Goal: Task Accomplishment & Management: Complete application form

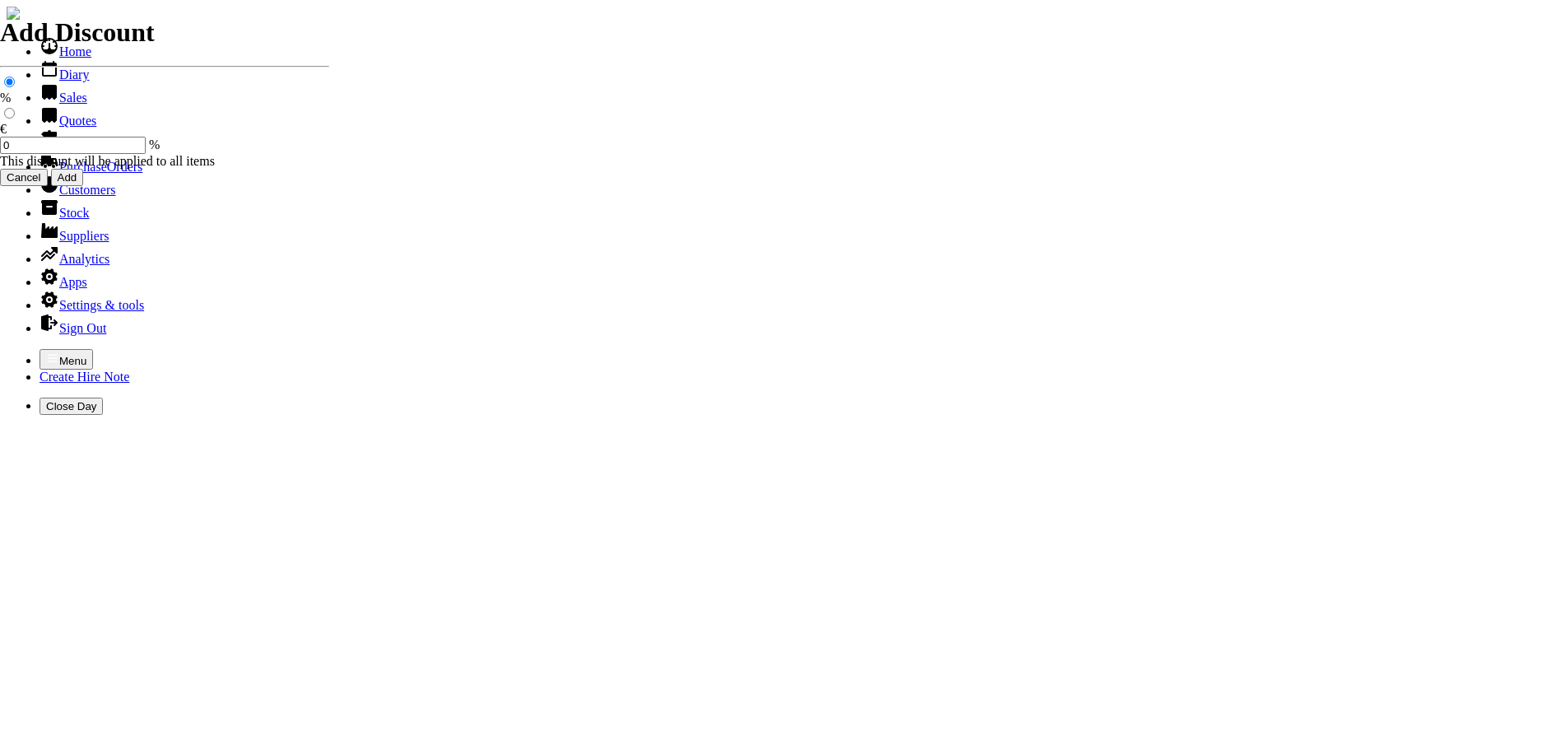
select select "HO"
click at [48, 354] on icon "button" at bounding box center [53, 358] width 10 height 8
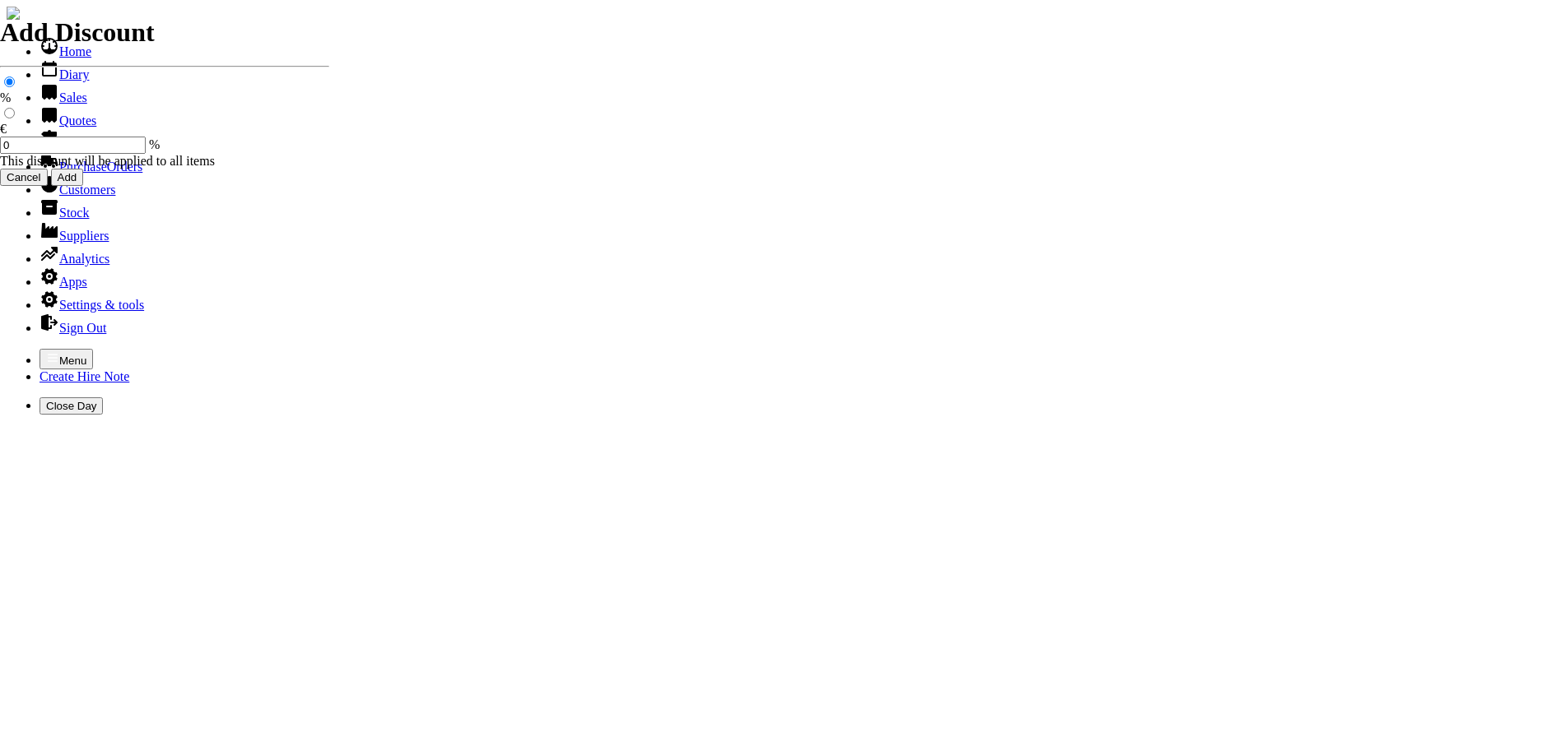
click at [77, 196] on link "Customers" at bounding box center [78, 190] width 76 height 14
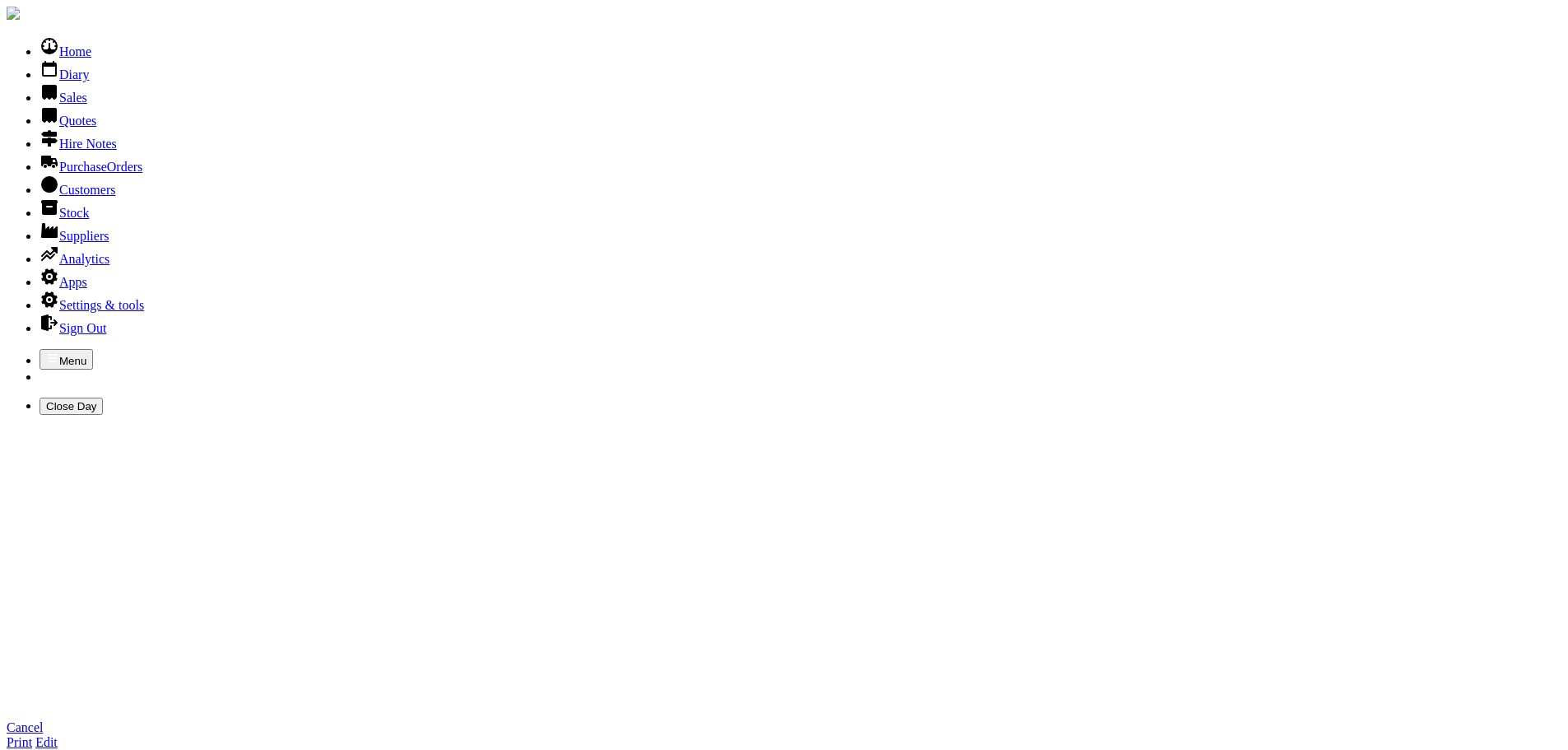
type input "a"
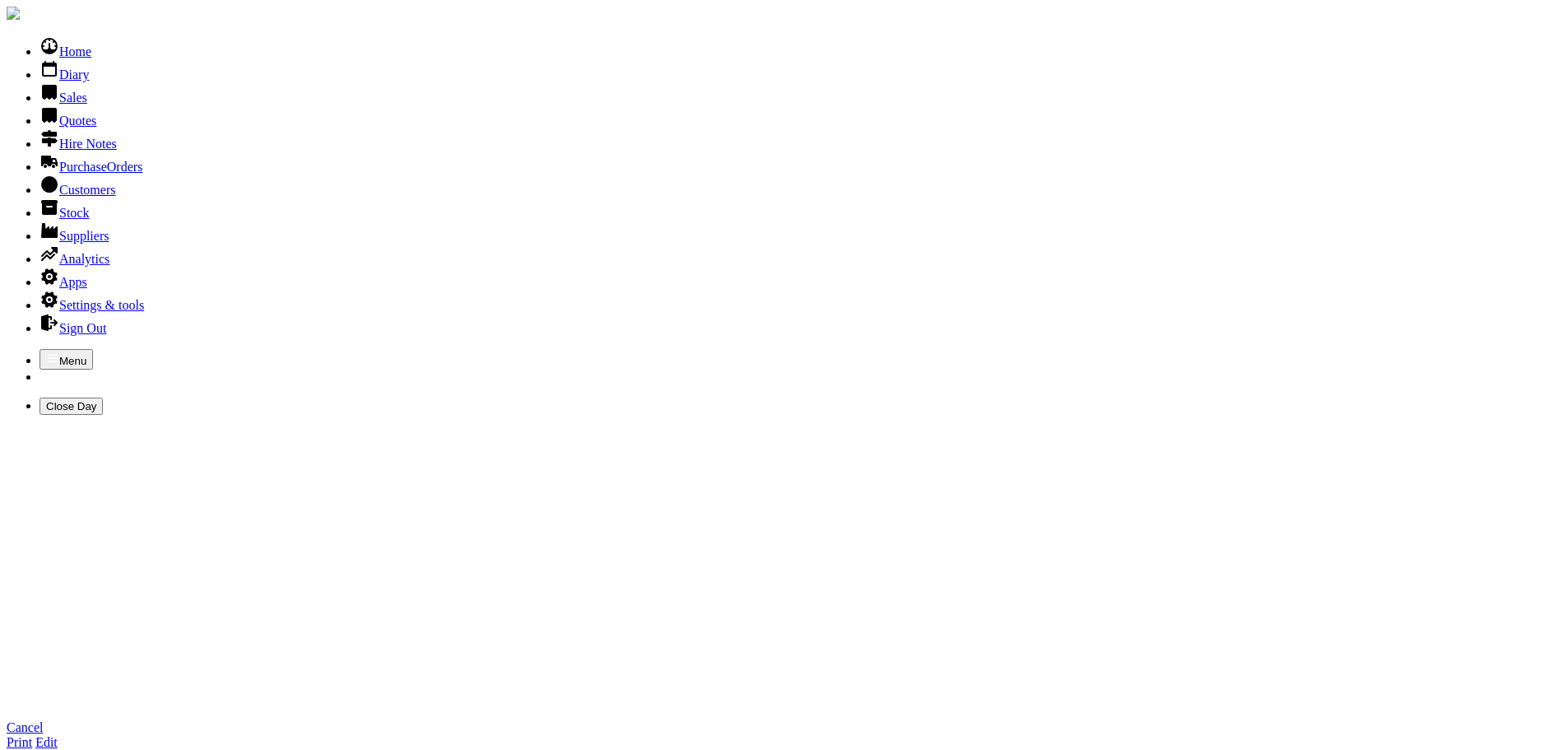
type input "AMAZON"
type input "AMAZON DEVELOPMENTS"
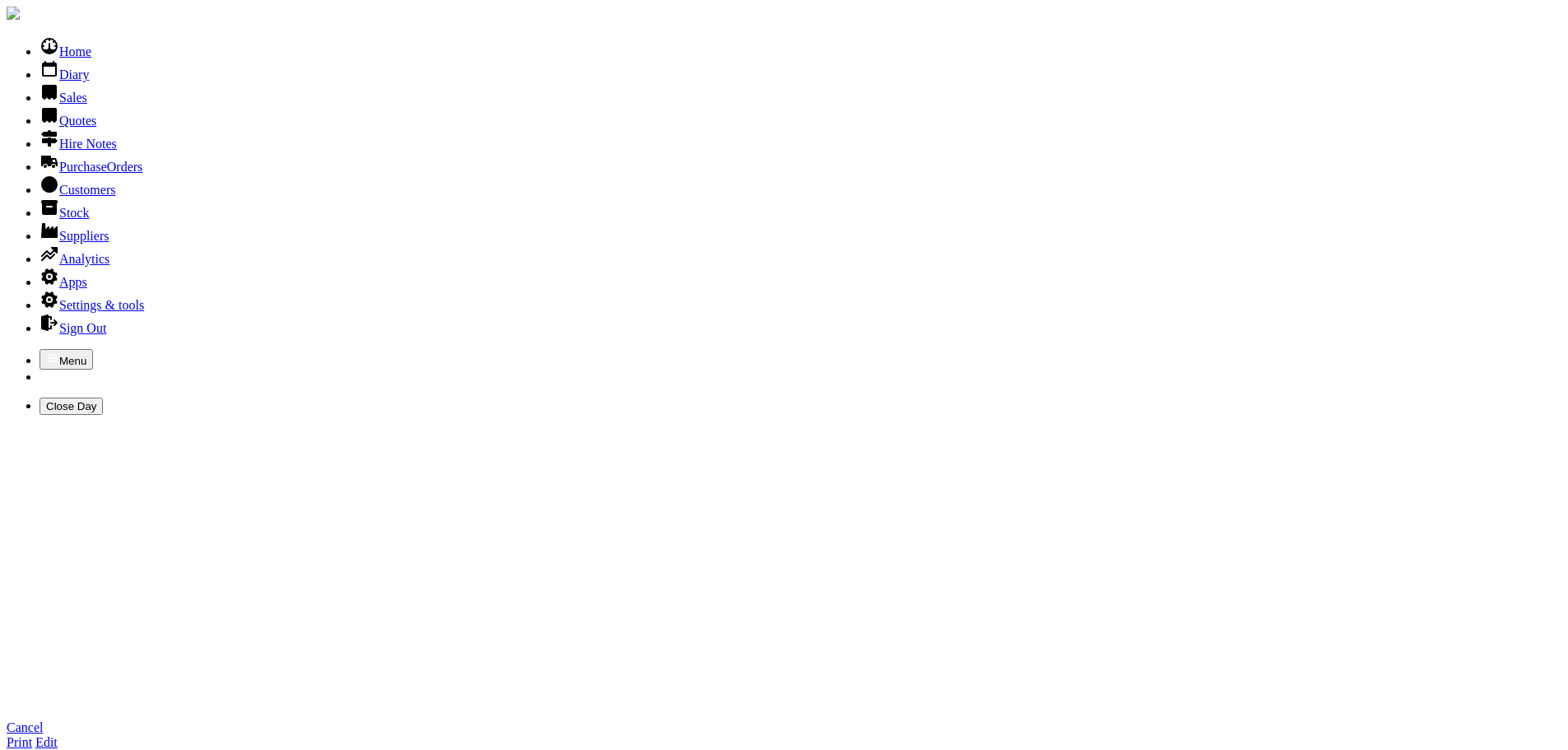
type input "CONOR MILEY"
type input "AMAZON DEVELOPMENTS"
type textarea "STATION ROAD DUNLAVIN CO WICKLOW W91 TOHR"
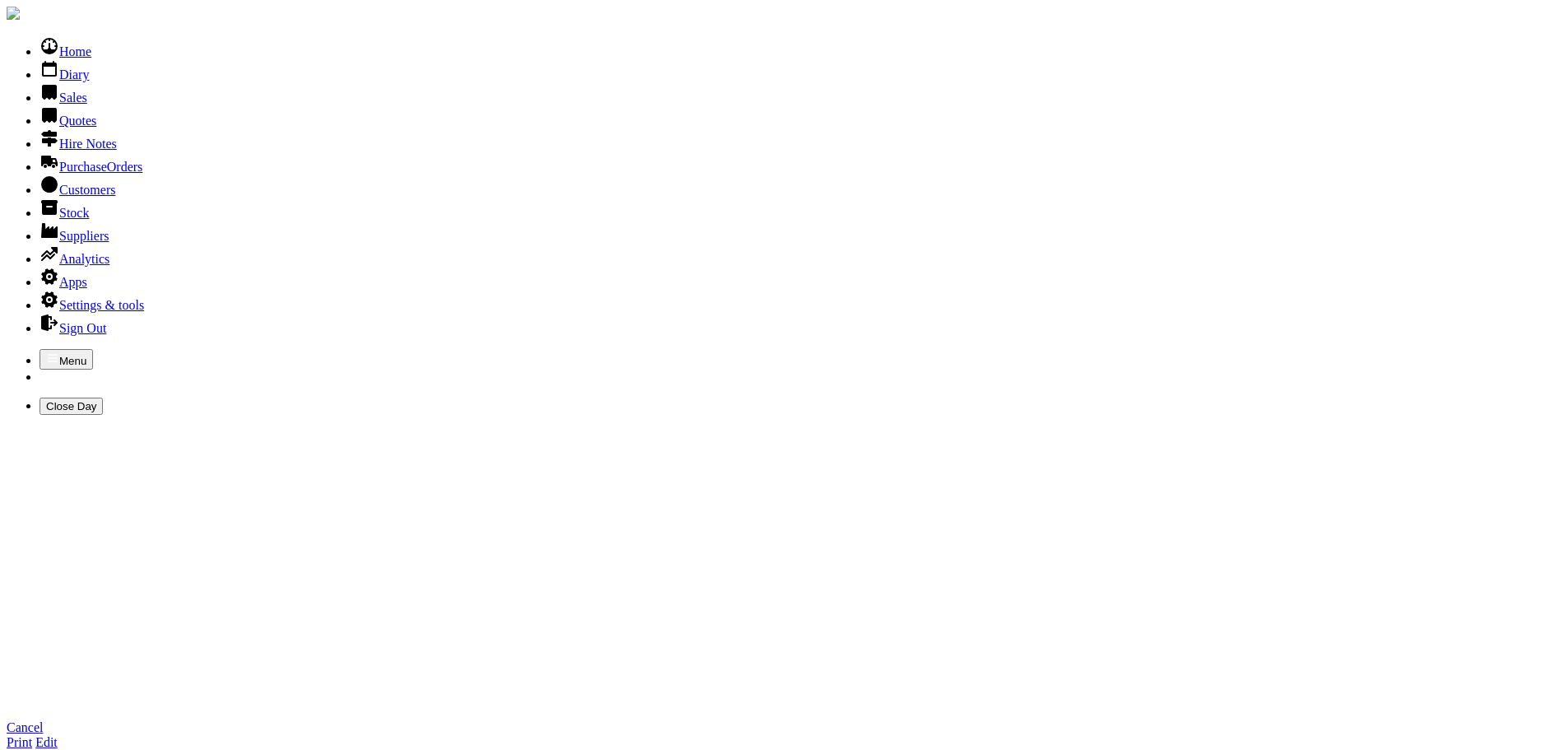
type input "C"
type input "conormiley@amazondevelopments.ie"
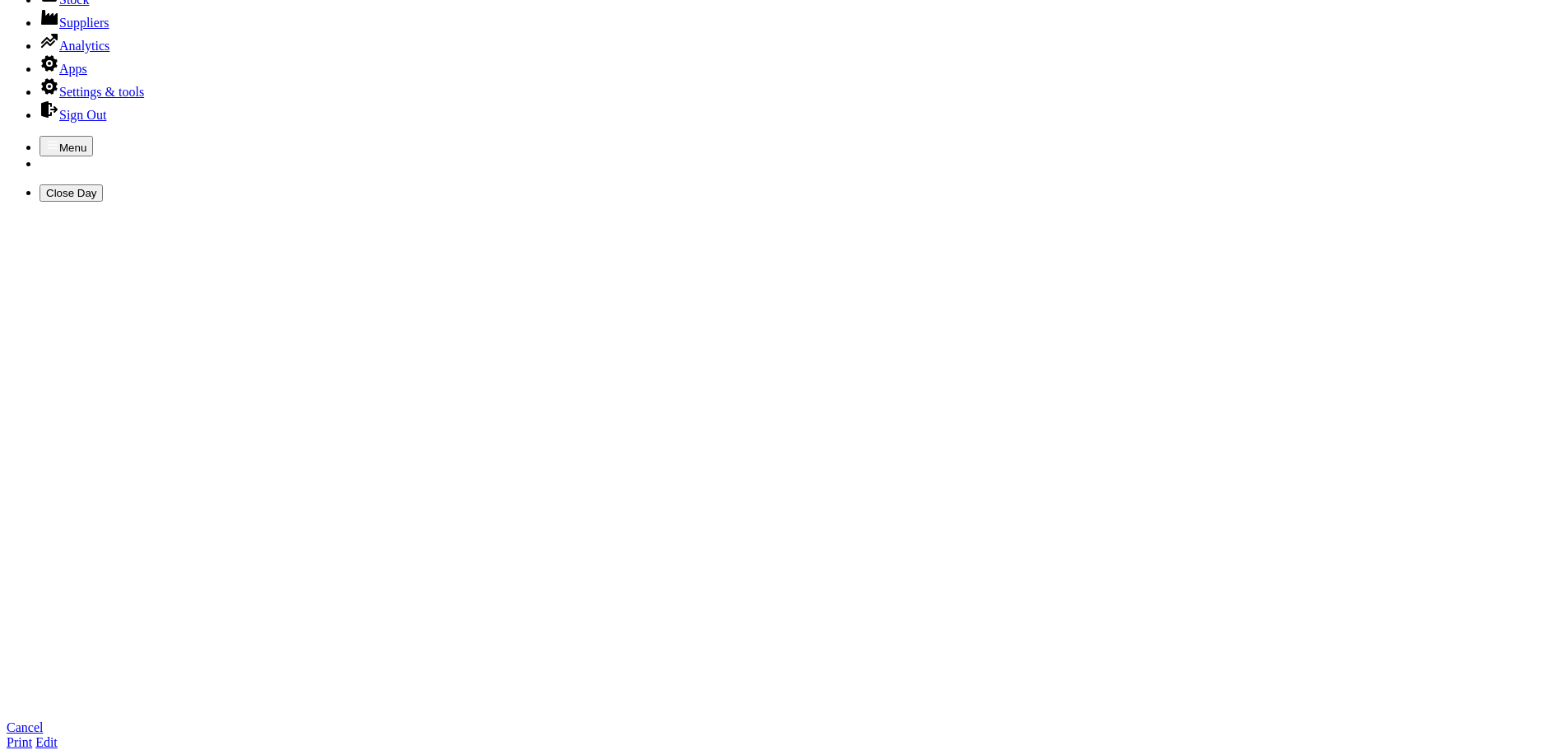
scroll to position [247, 0]
type input "087/6871186"
checkbox input "true"
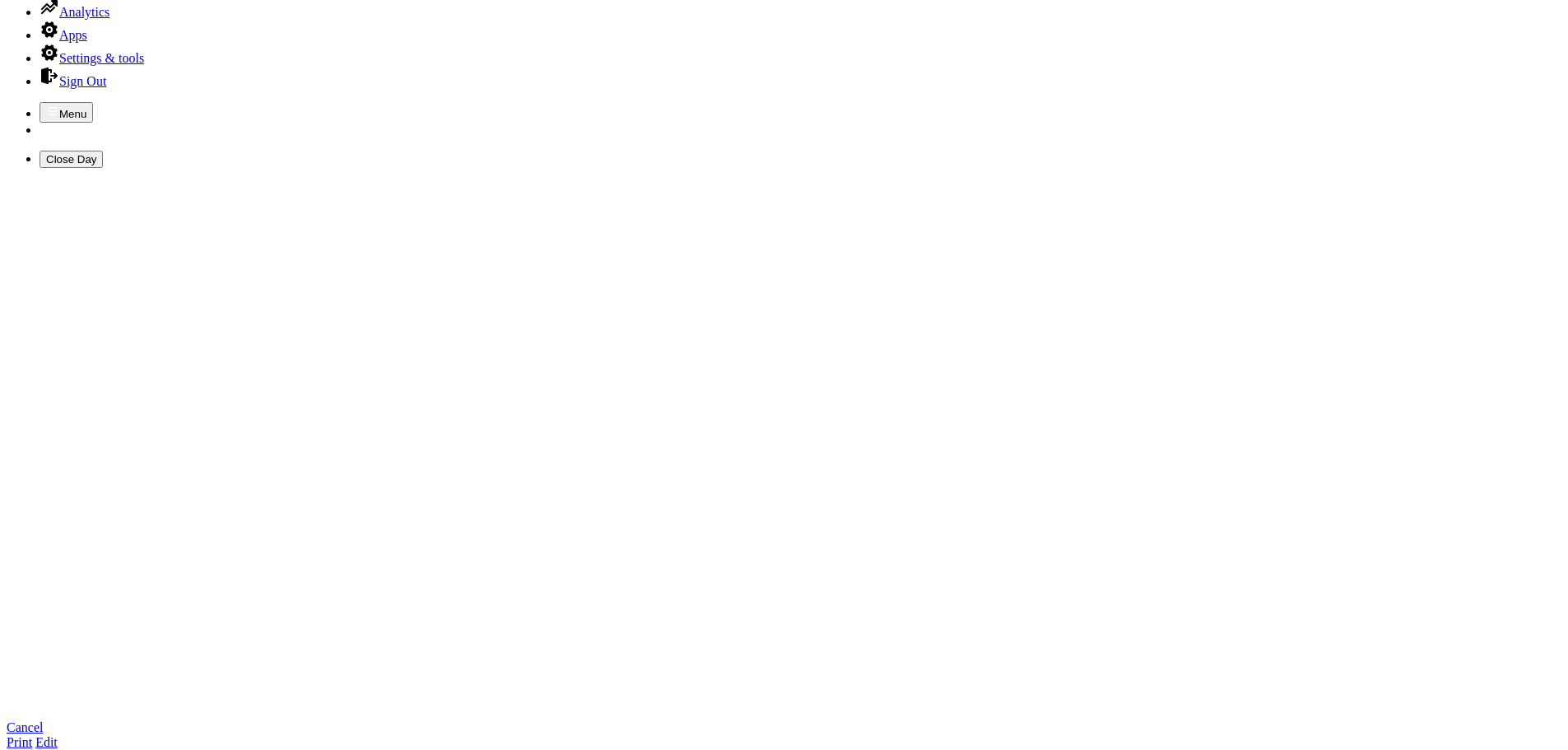
checkbox input "true"
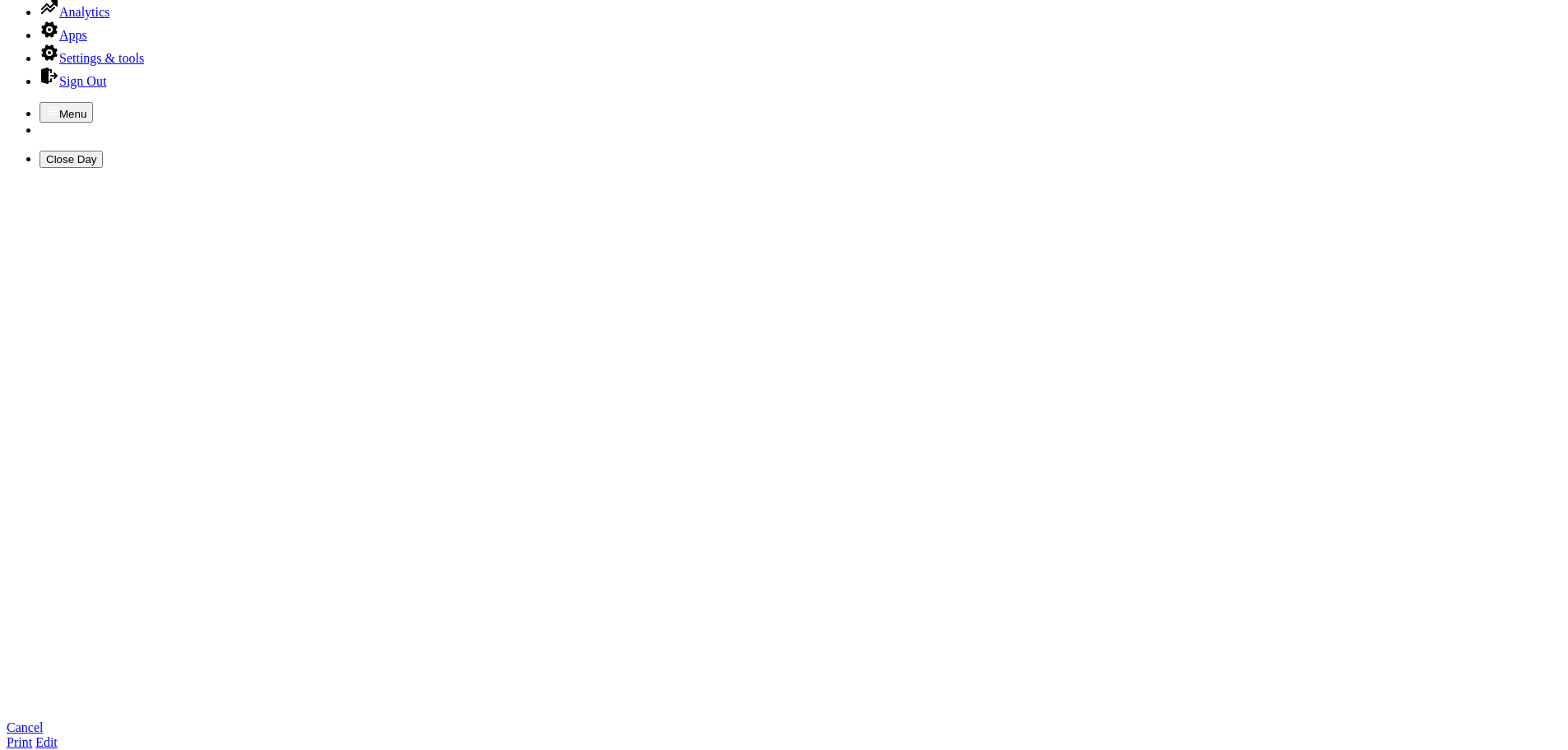
checkbox input "true"
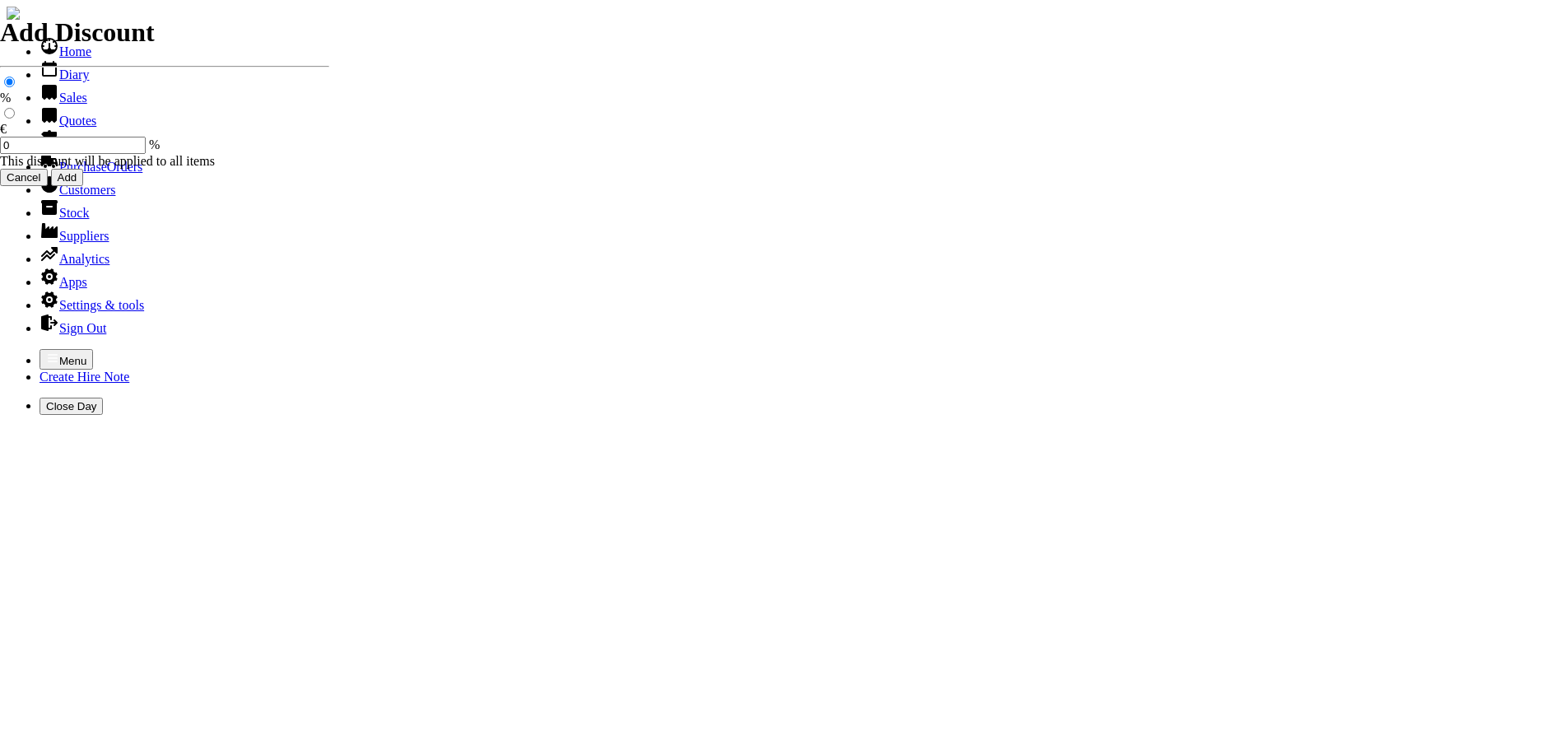
select select "HO"
click at [46, 352] on icon "button" at bounding box center [53, 359] width 13 height 13
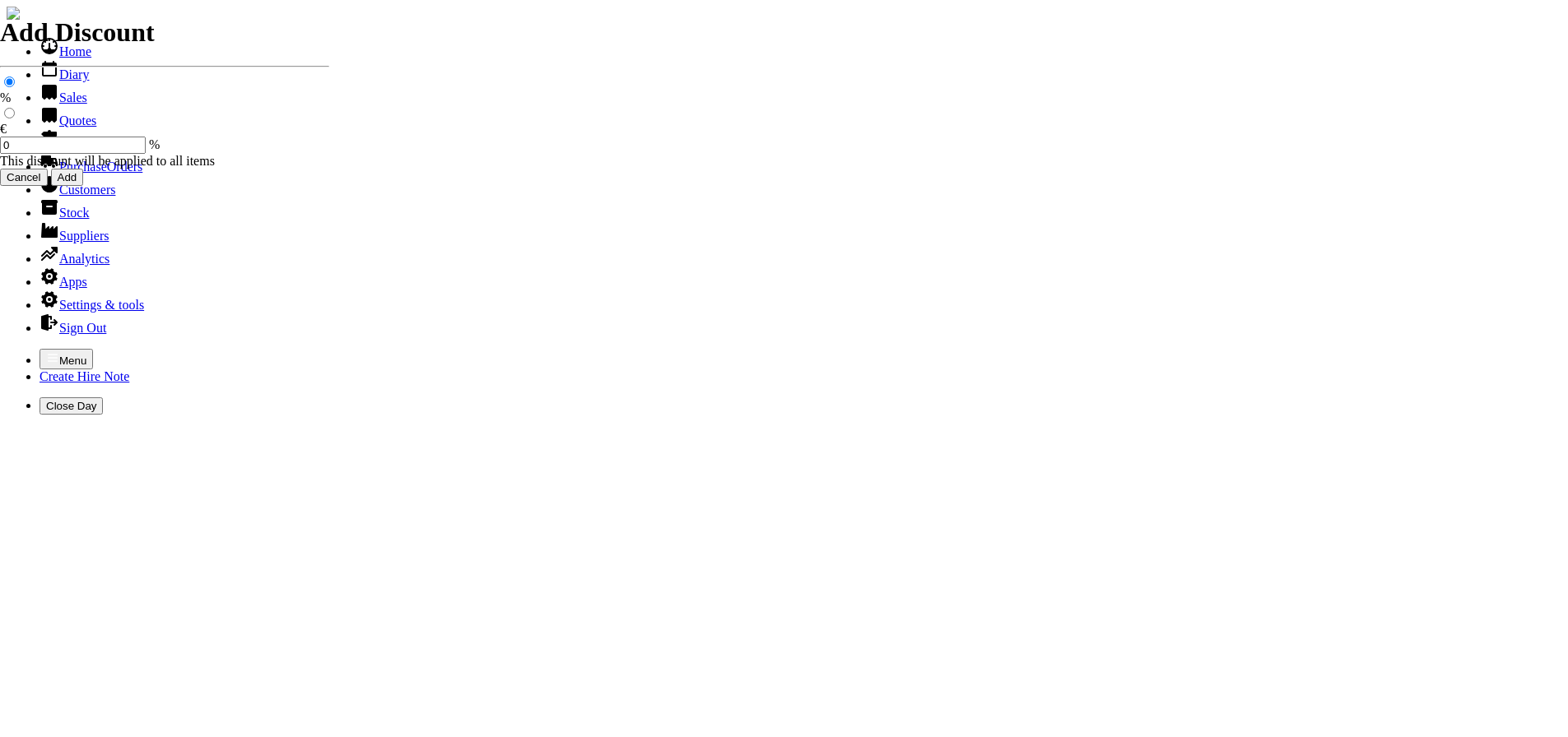
click at [54, 105] on link "Sales" at bounding box center [63, 97] width 48 height 14
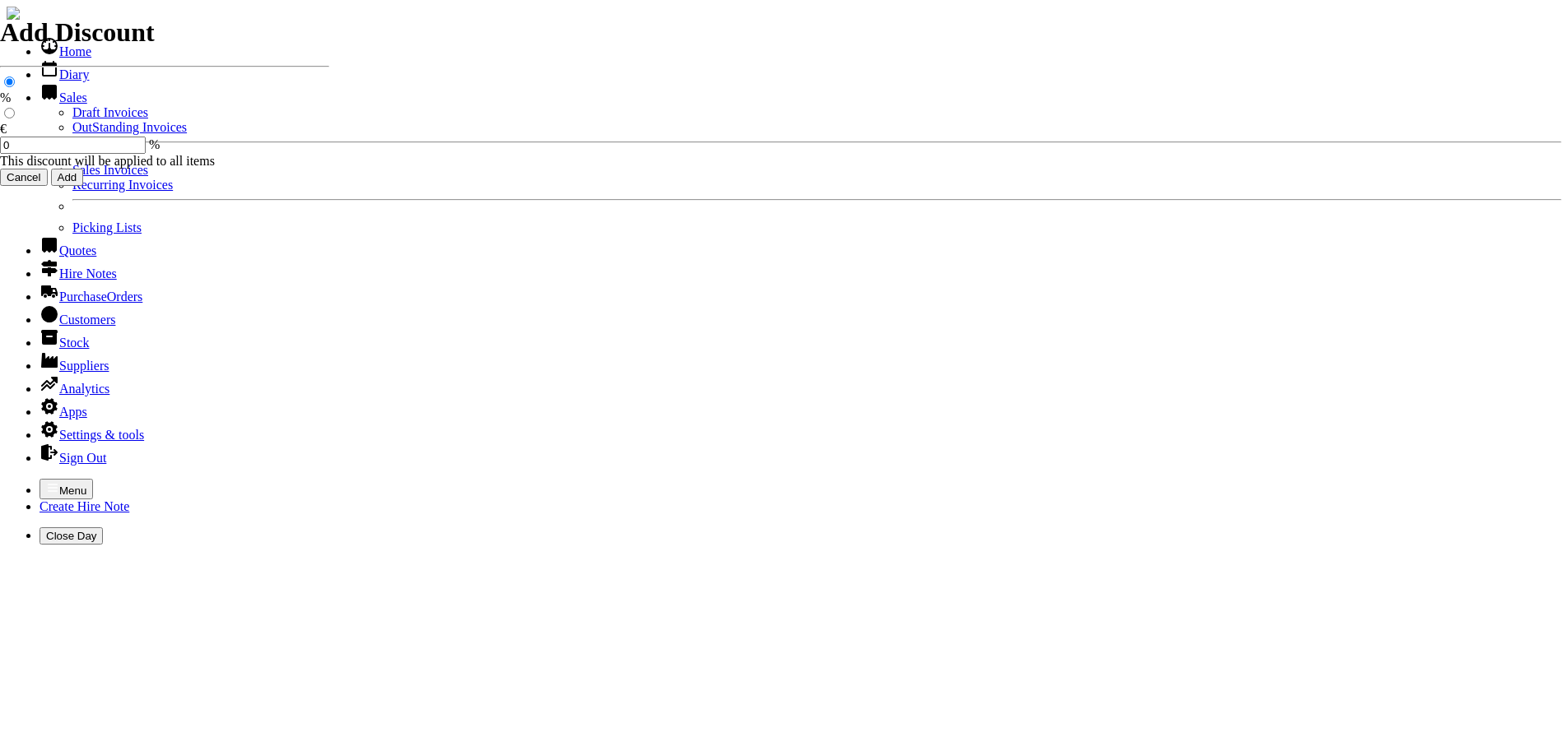
click at [73, 177] on link "Sales Invoices" at bounding box center [110, 169] width 76 height 14
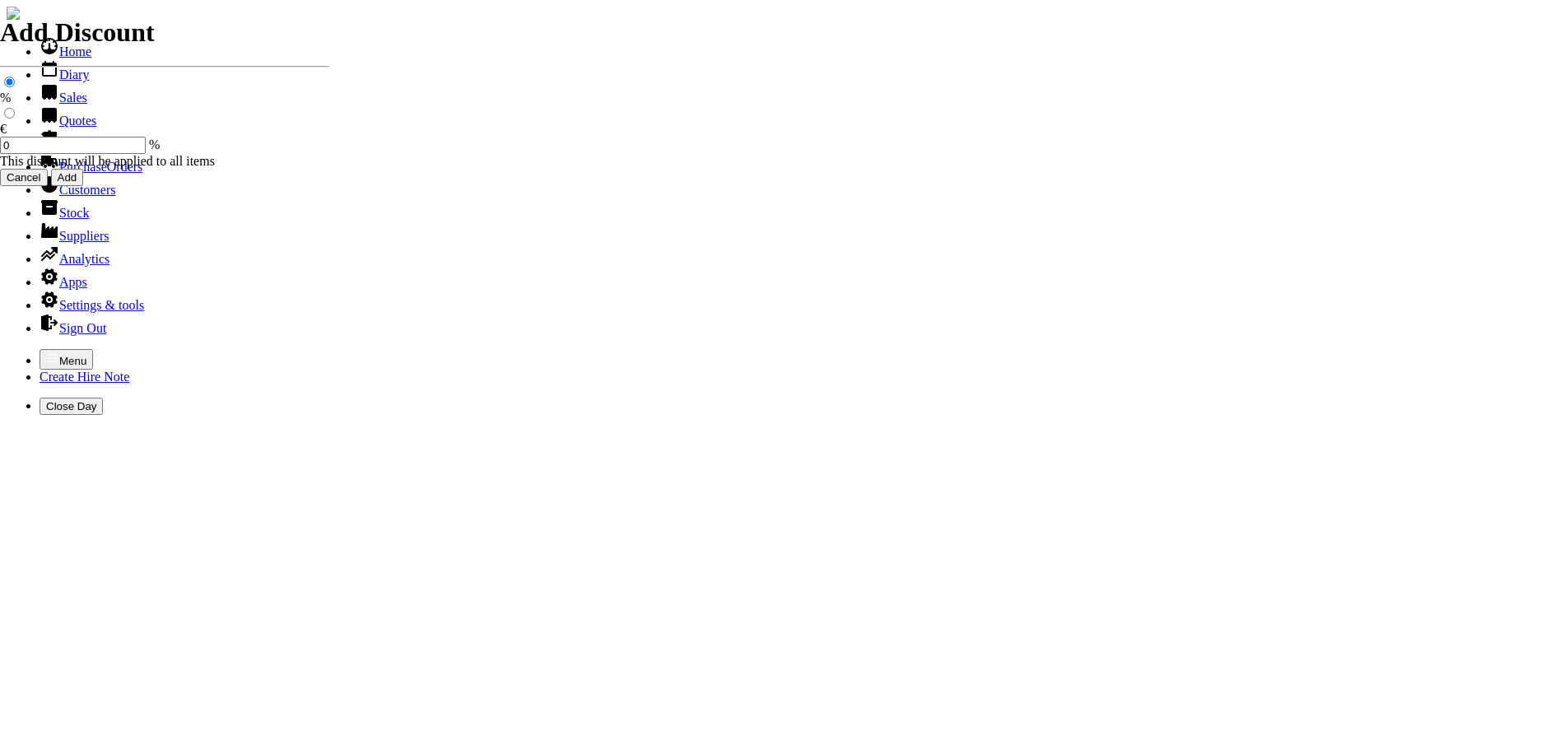
select select "HO"
type input "am"
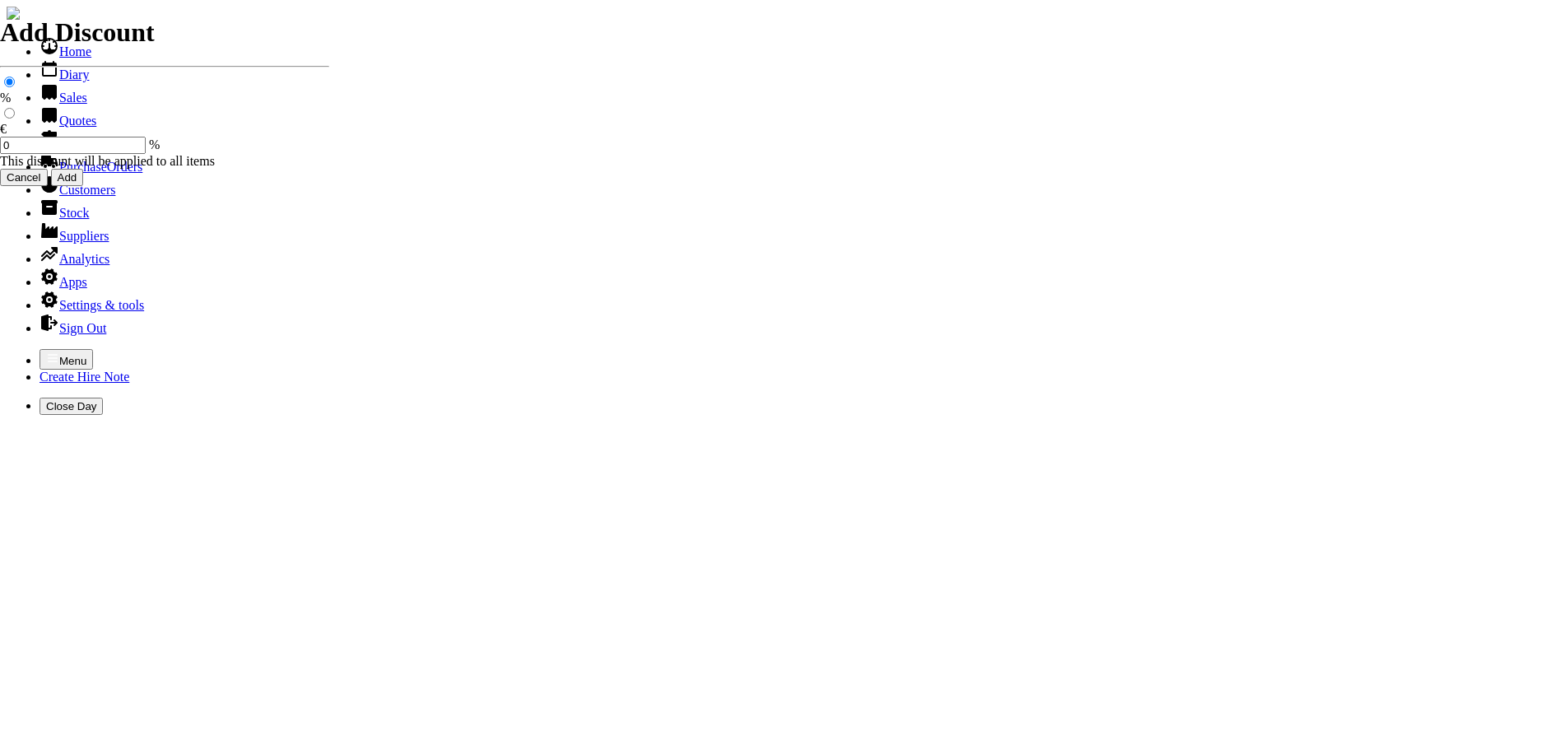
type input "c"
type input "CONOR"
type input "Repairs"
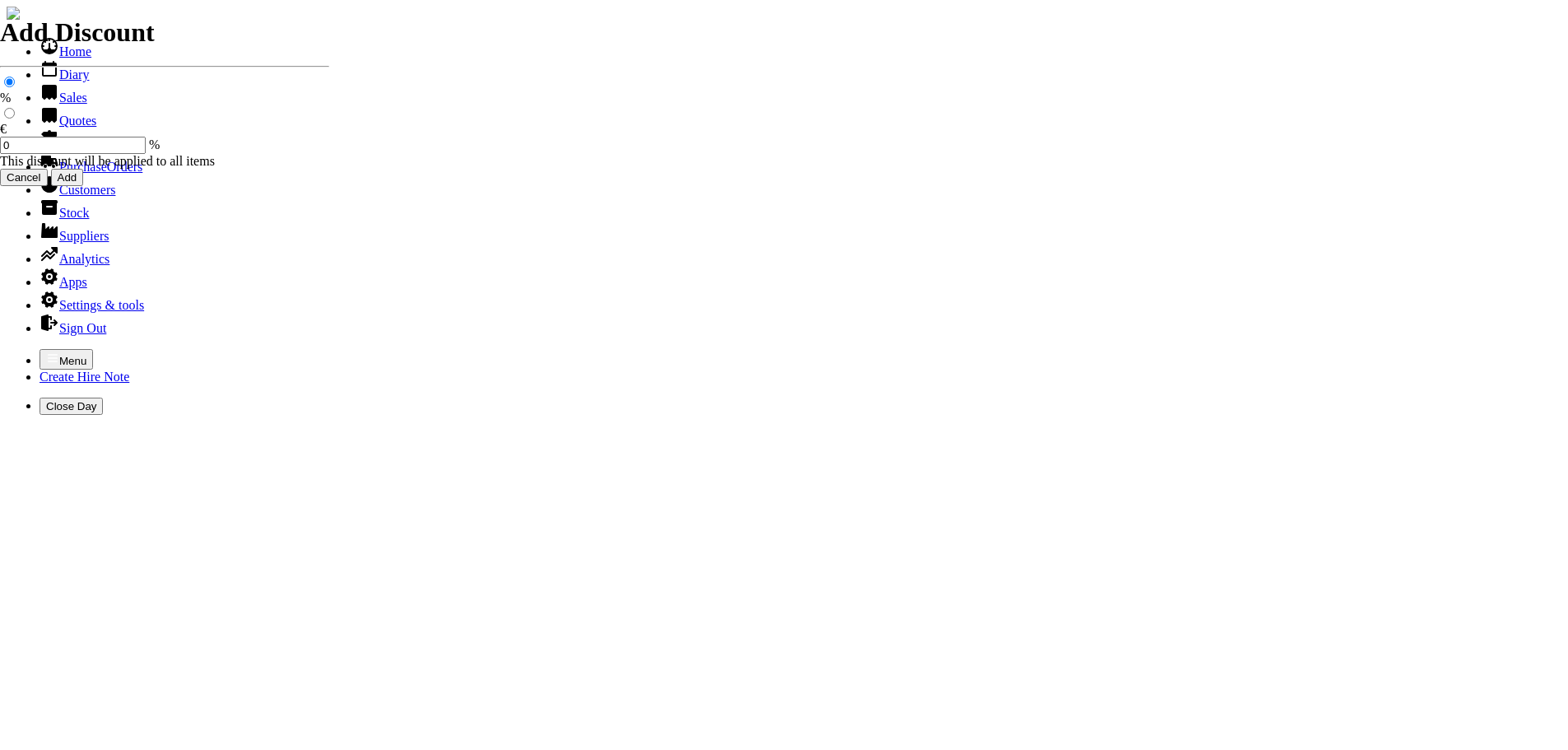
select select "2"
type input "Repairs TO WEIBANG P/D LAWNMOWER"
type textarea "Nature of Repair: NEW DRIVE BELT / CLEAN GEARS & GOGGS ON DRIVE / ADJUSTED CABL…"
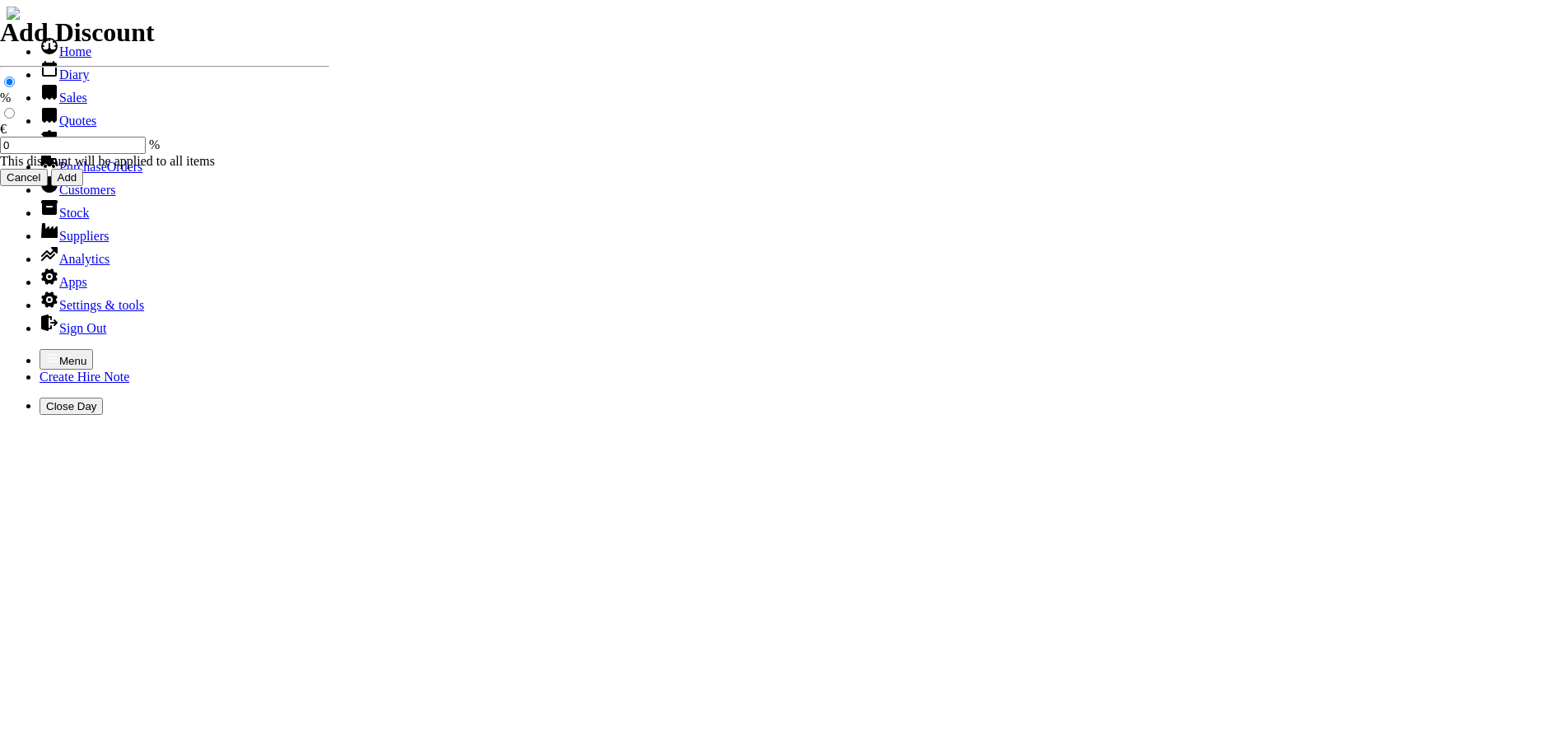
type input "."
type input "94.50"
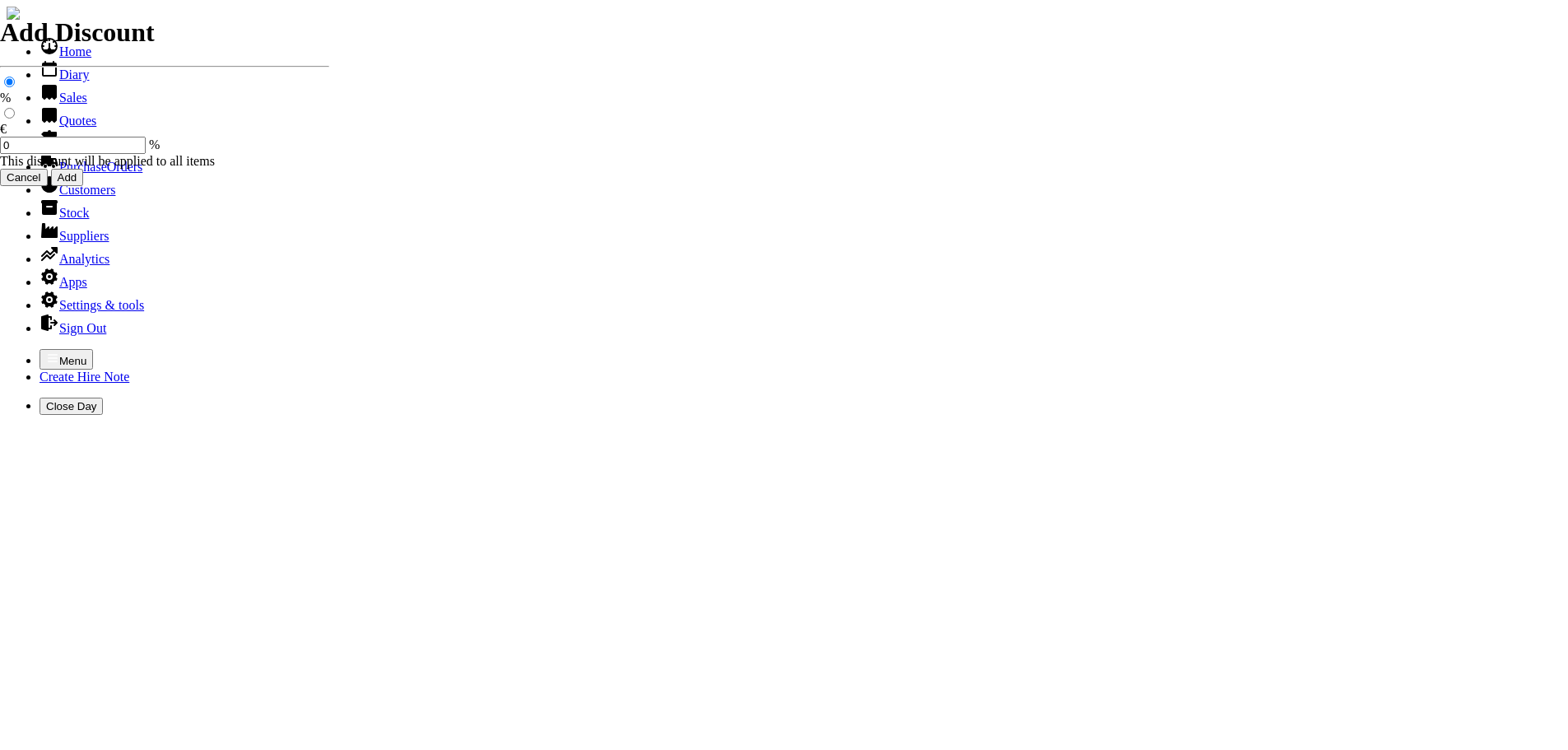
type input "101513"
type input "conormiley@amazondevelopments.ie"
type input "CONOR MILEY"
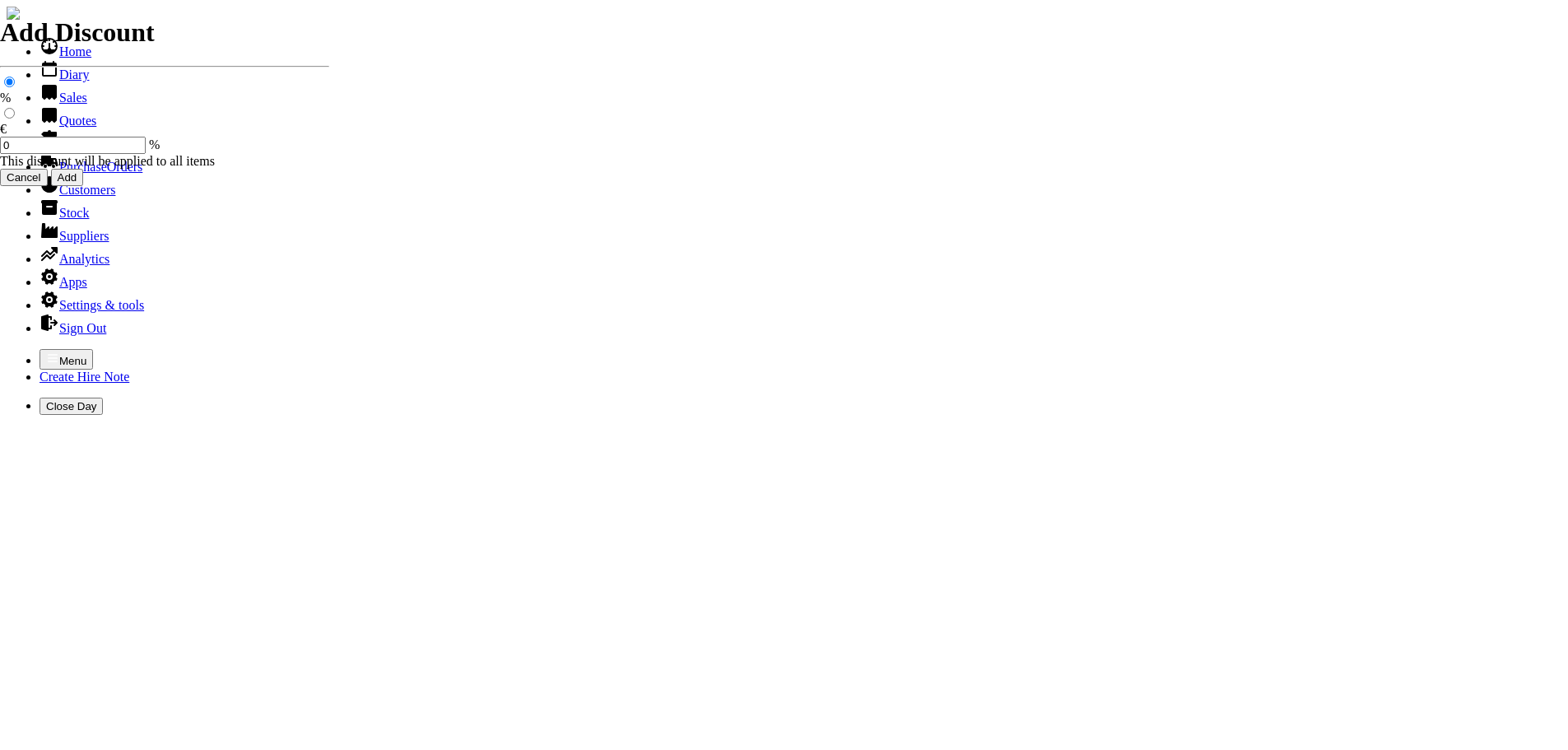
click at [46, 352] on icon "button" at bounding box center [53, 359] width 13 height 13
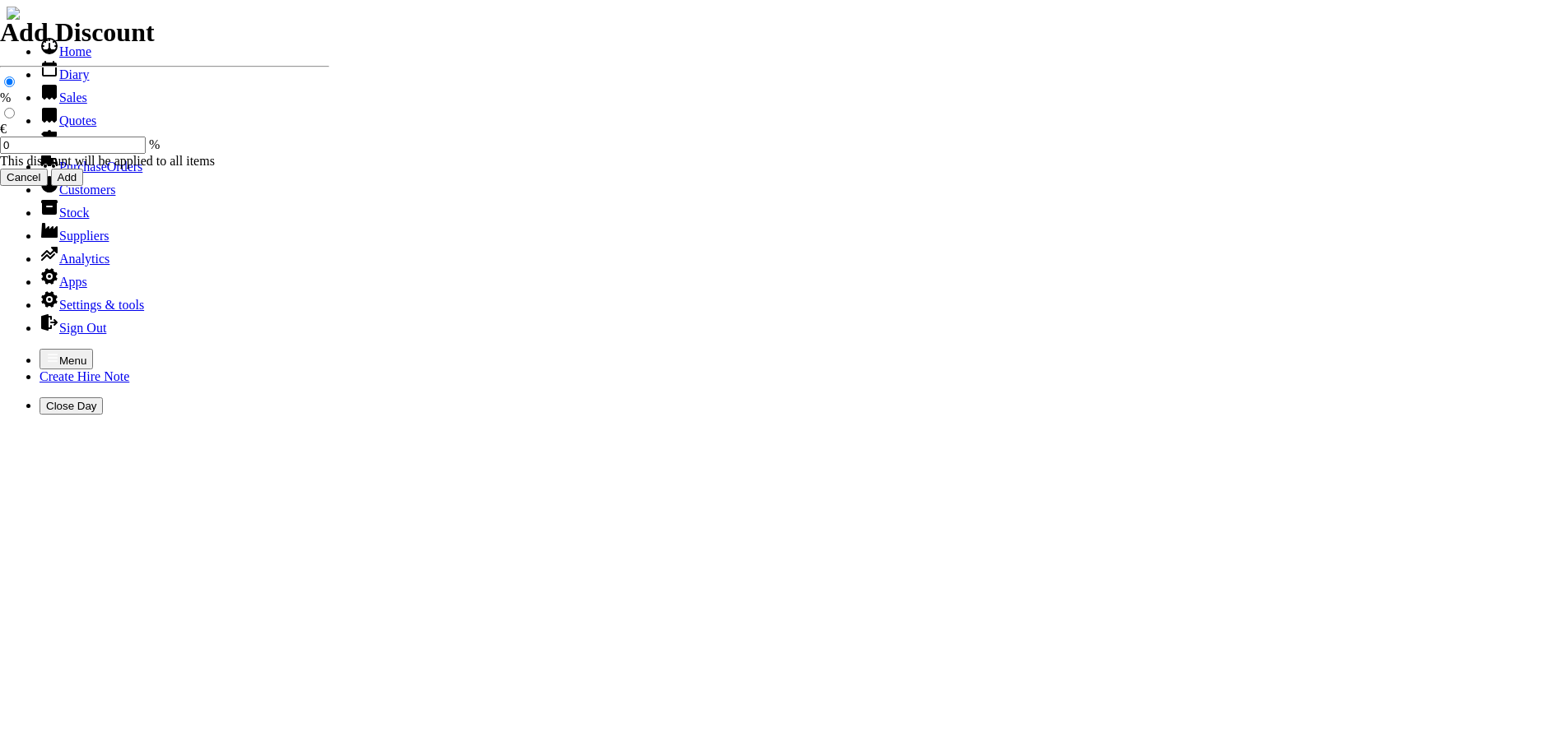
click at [55, 105] on link "Sales" at bounding box center [63, 97] width 48 height 14
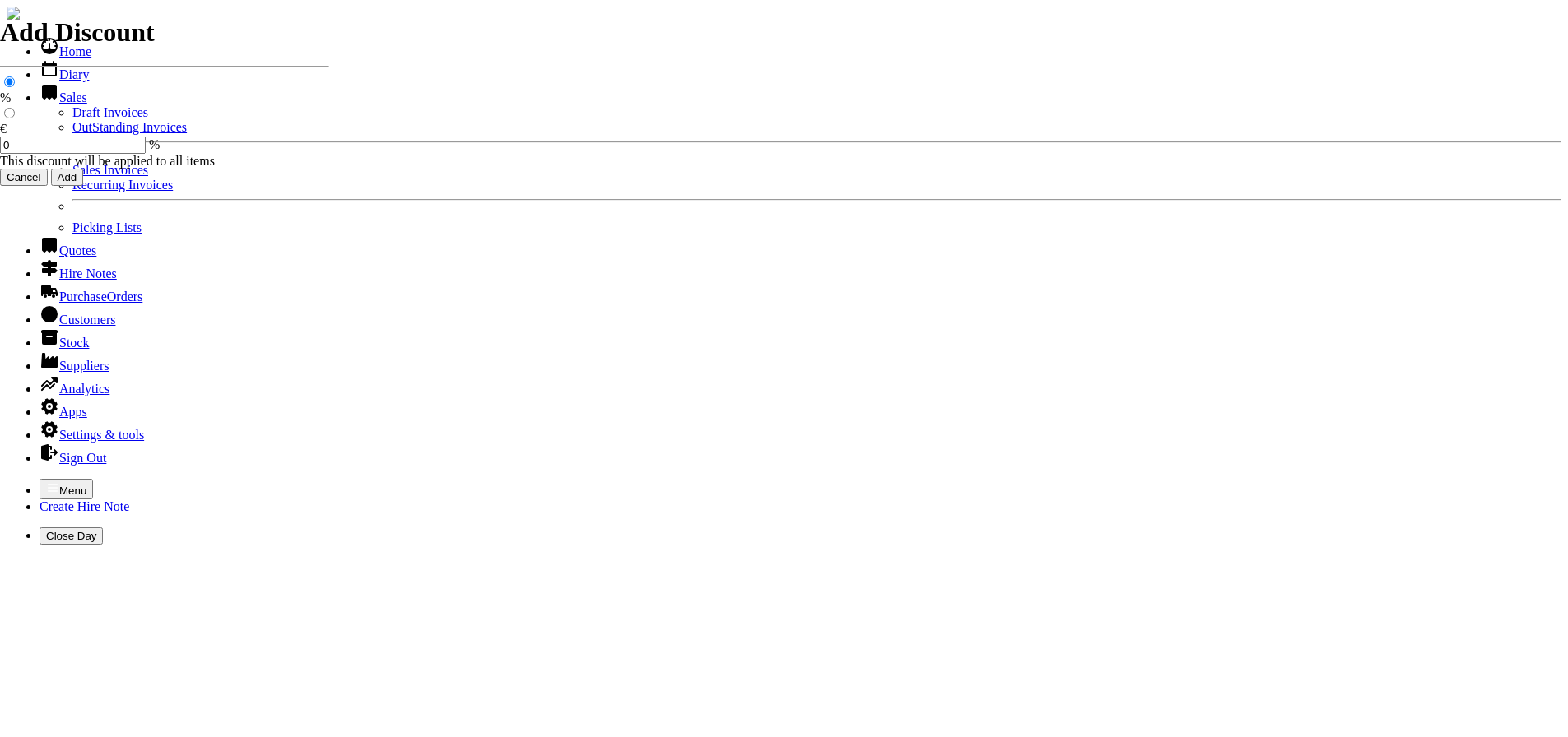
click at [73, 134] on link "OutStanding Invoices" at bounding box center [130, 126] width 115 height 14
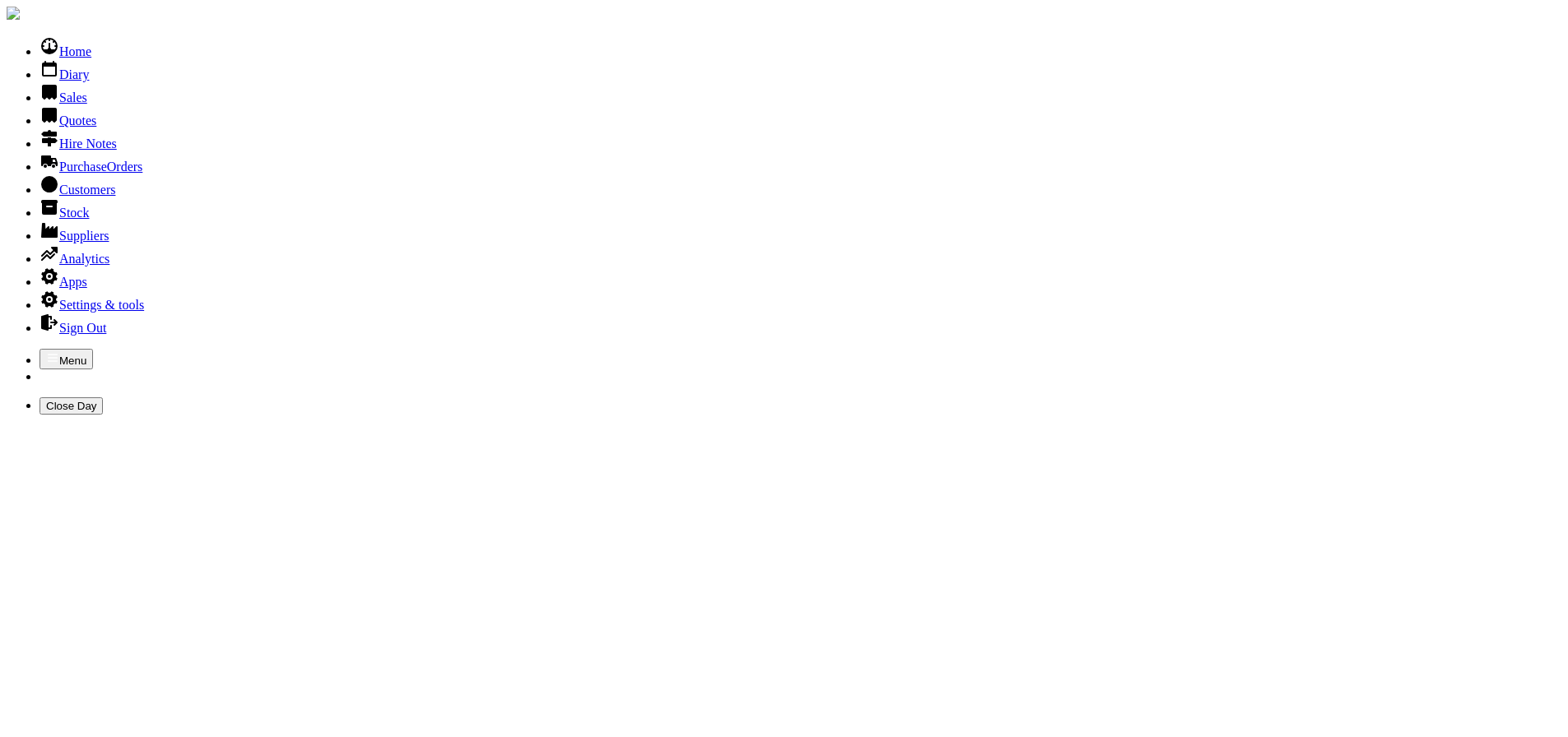
type input "conormiley@amazondevelopments.ie"
type input "CONOR MILEY"
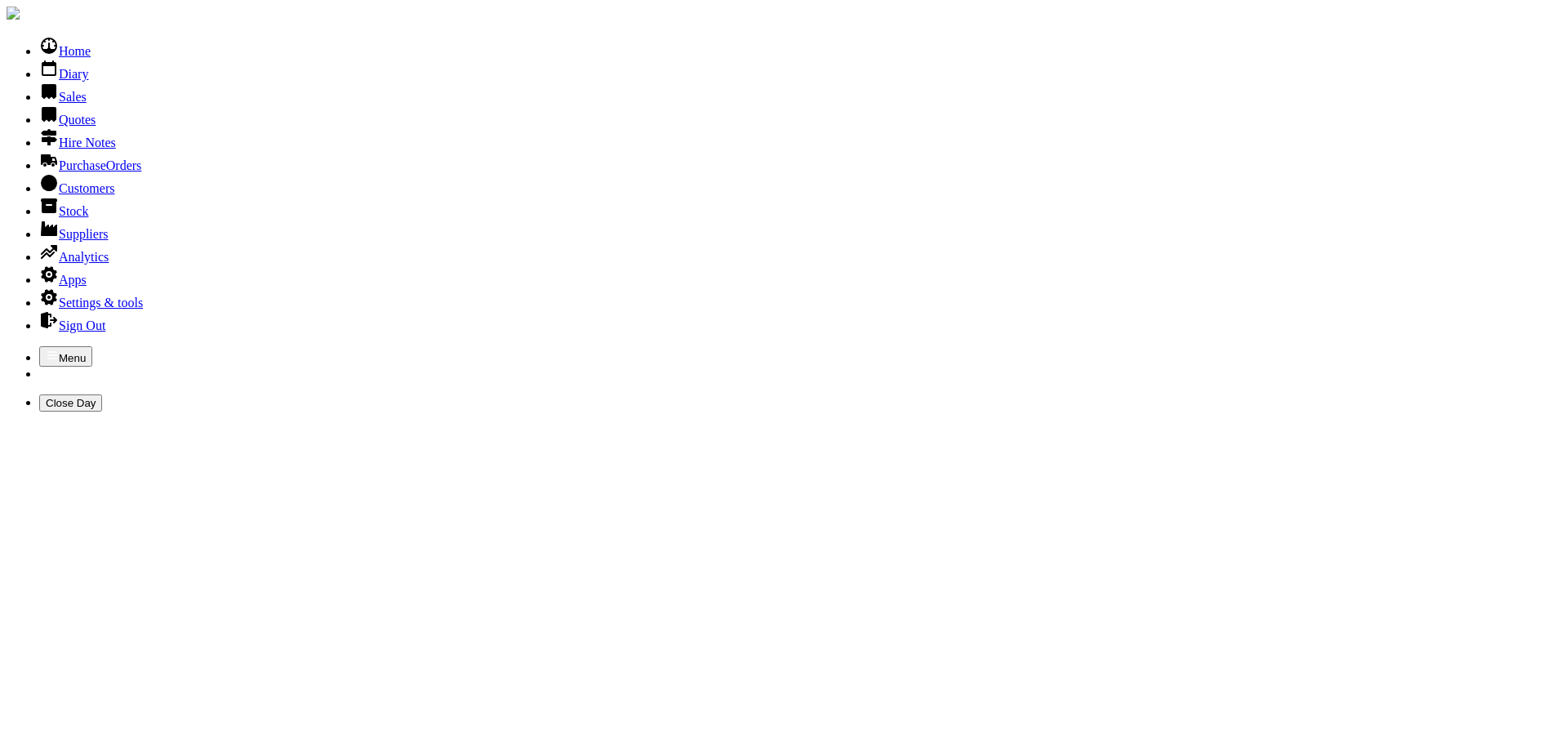
drag, startPoint x: 587, startPoint y: 383, endPoint x: 606, endPoint y: 382, distance: 19.0
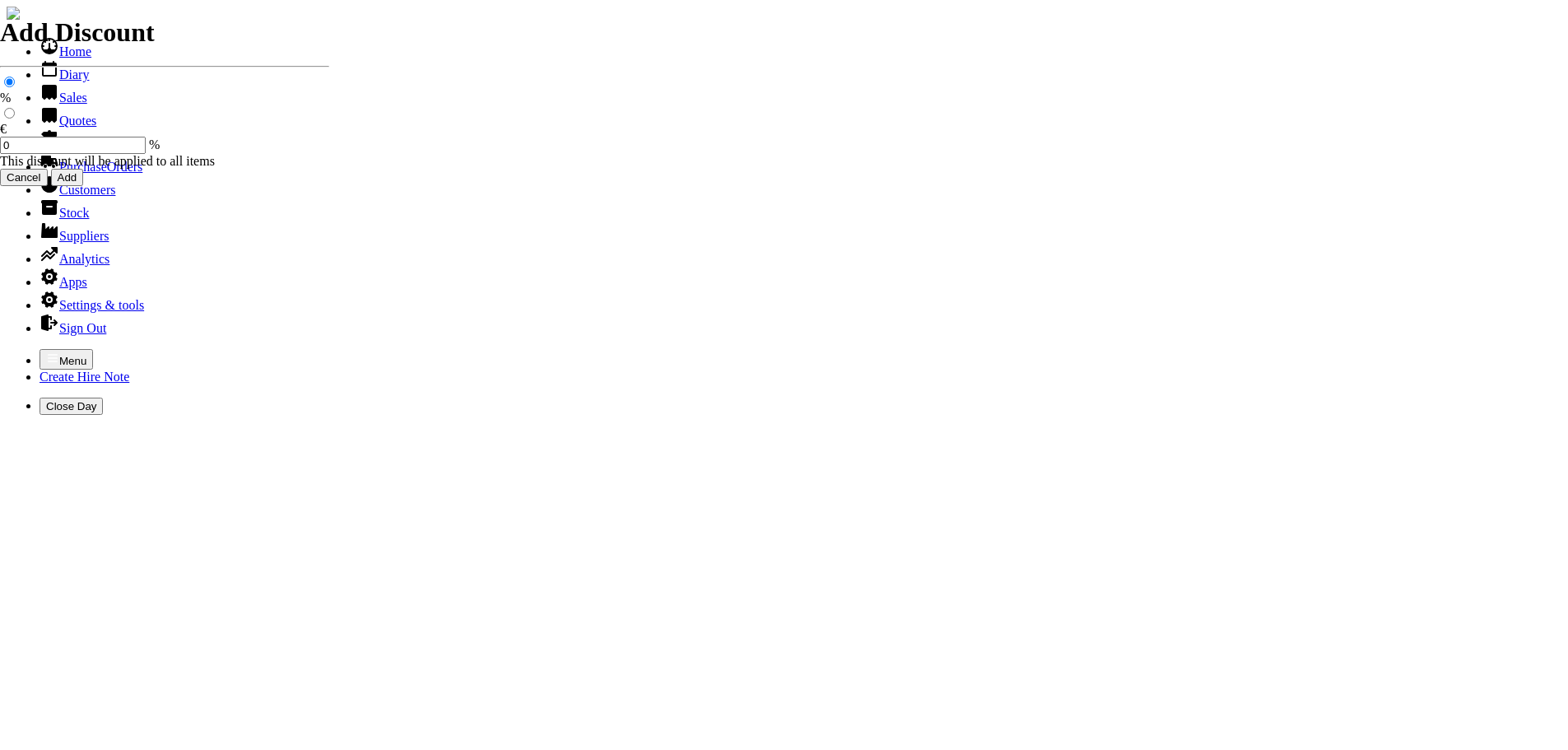
select select "HO"
